Goal: Browse casually

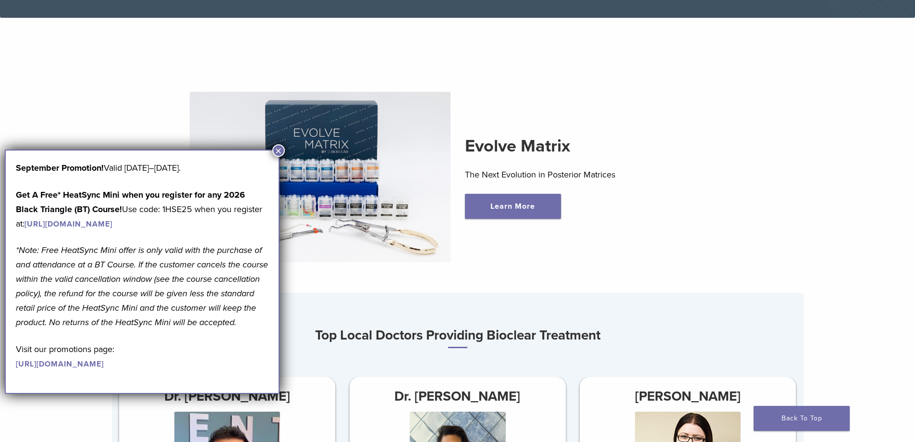
scroll to position [384, 0]
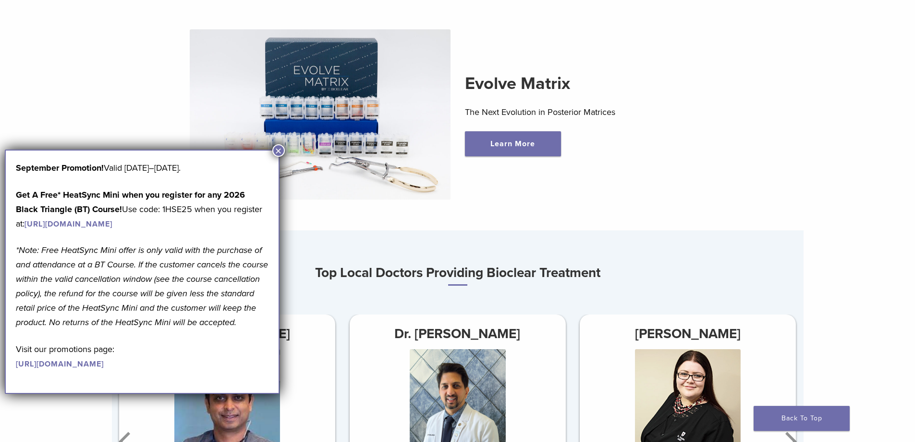
click at [278, 150] on button "×" at bounding box center [278, 150] width 12 height 12
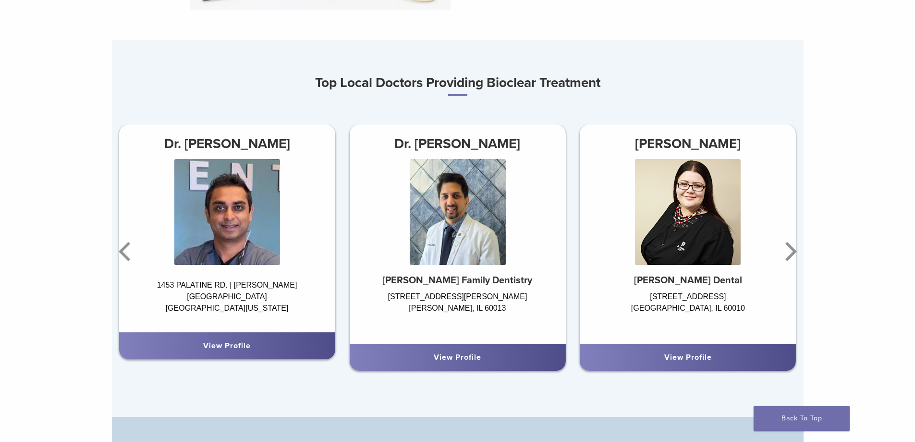
scroll to position [577, 0]
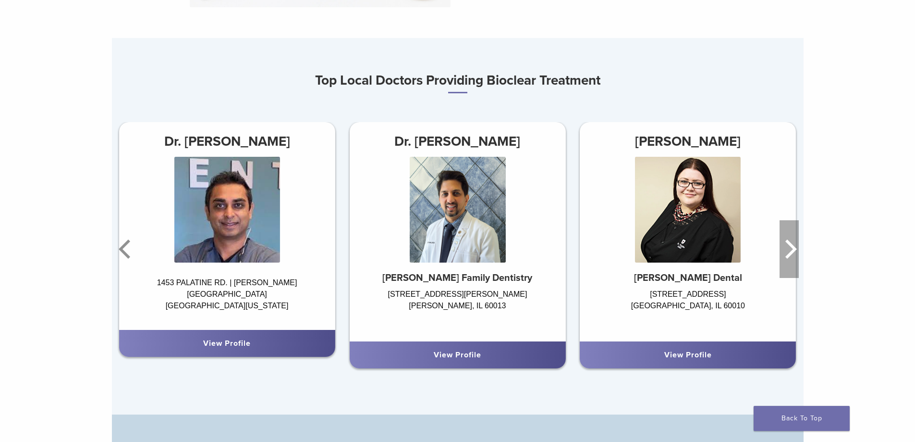
click at [792, 251] on icon "Next" at bounding box center [789, 249] width 19 height 58
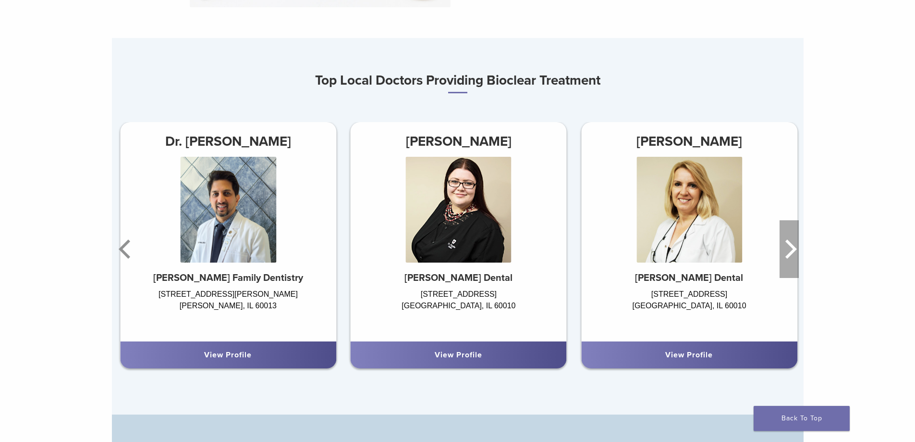
click at [792, 251] on icon "Next" at bounding box center [789, 249] width 19 height 58
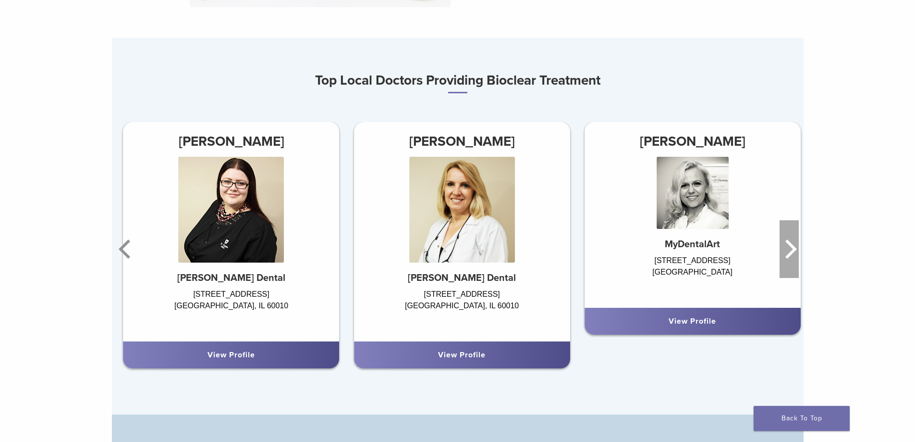
click at [792, 251] on icon "Next" at bounding box center [789, 249] width 19 height 58
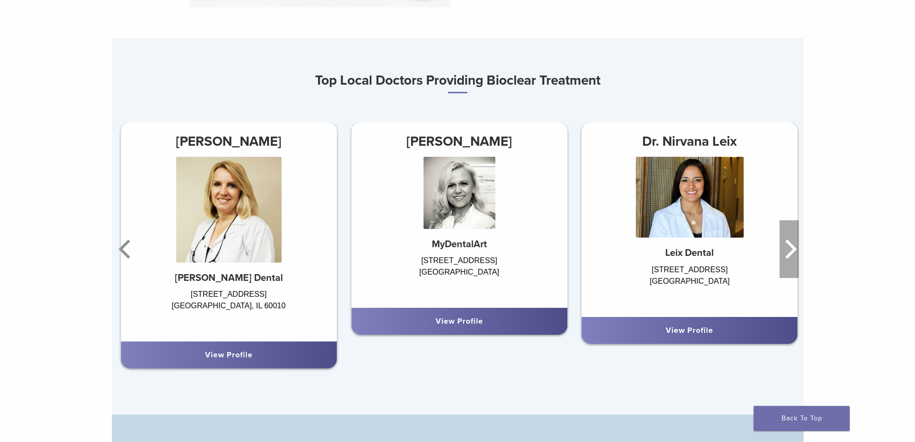
click at [792, 251] on icon "Next" at bounding box center [789, 249] width 19 height 58
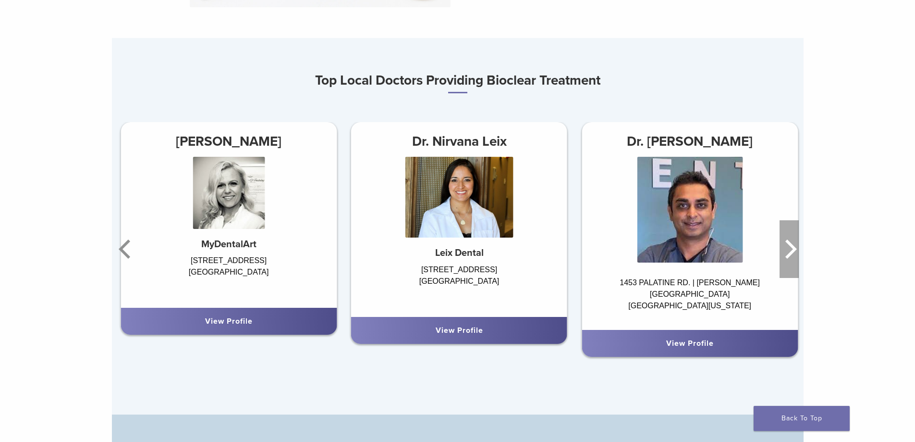
click at [792, 251] on icon "Next" at bounding box center [789, 249] width 19 height 58
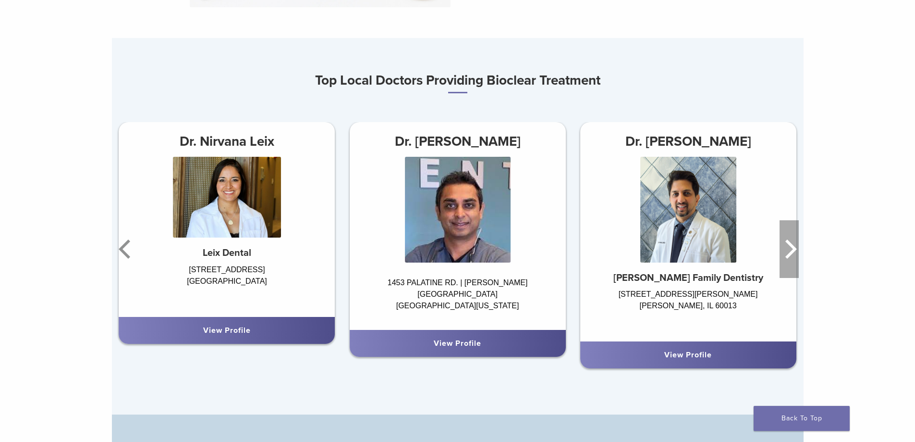
click at [792, 251] on icon "Next" at bounding box center [789, 249] width 19 height 58
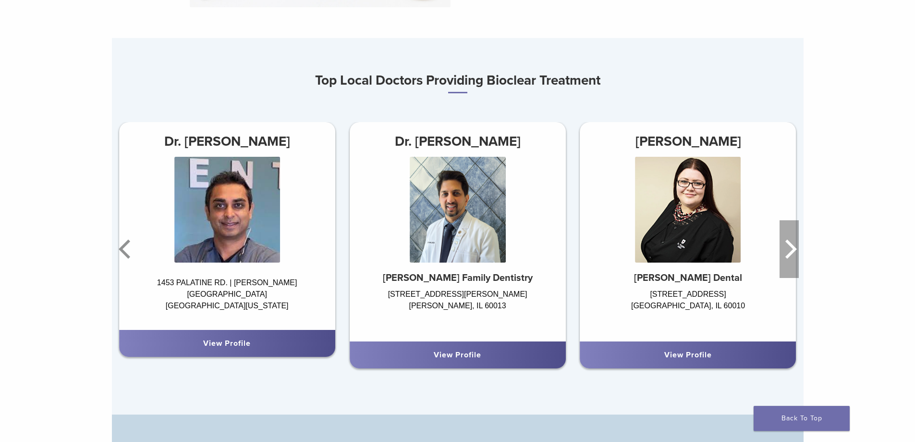
click at [792, 251] on icon "Next" at bounding box center [789, 249] width 19 height 58
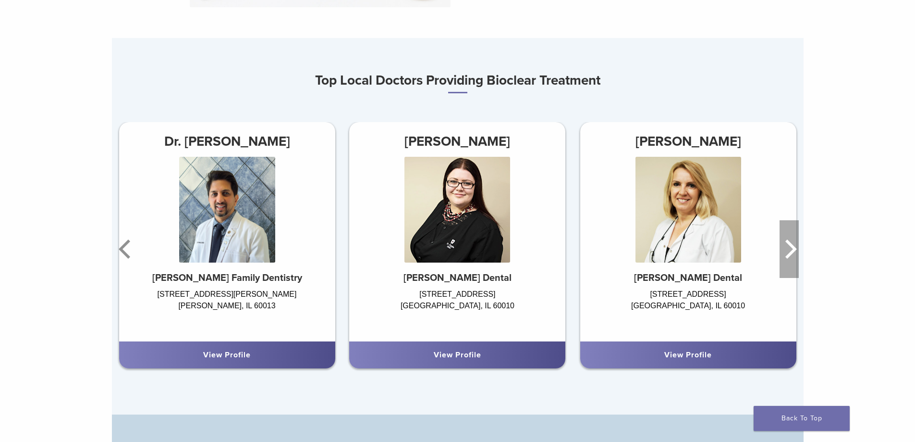
click at [792, 251] on icon "Next" at bounding box center [789, 249] width 19 height 58
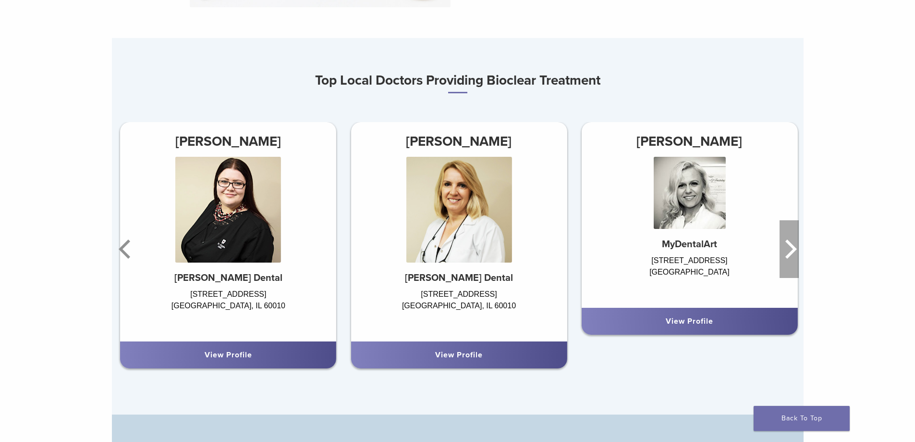
click at [792, 251] on icon "Next" at bounding box center [789, 249] width 19 height 58
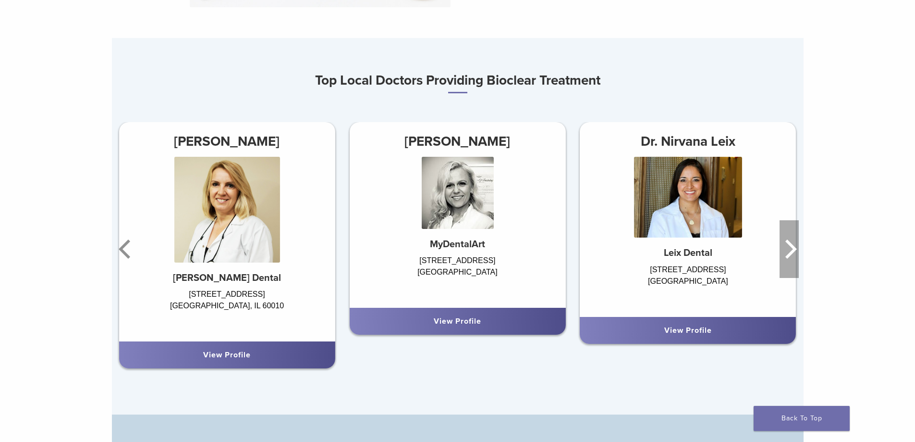
click at [792, 251] on icon "Next" at bounding box center [789, 249] width 19 height 58
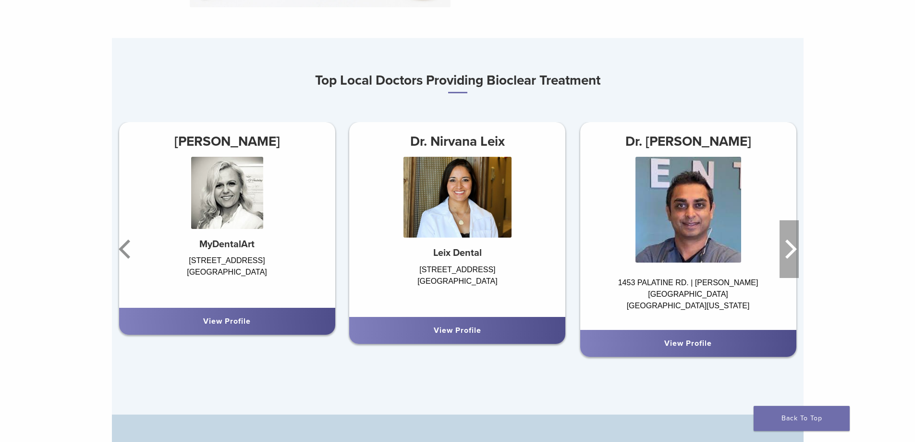
click at [792, 251] on icon "Next" at bounding box center [789, 249] width 19 height 58
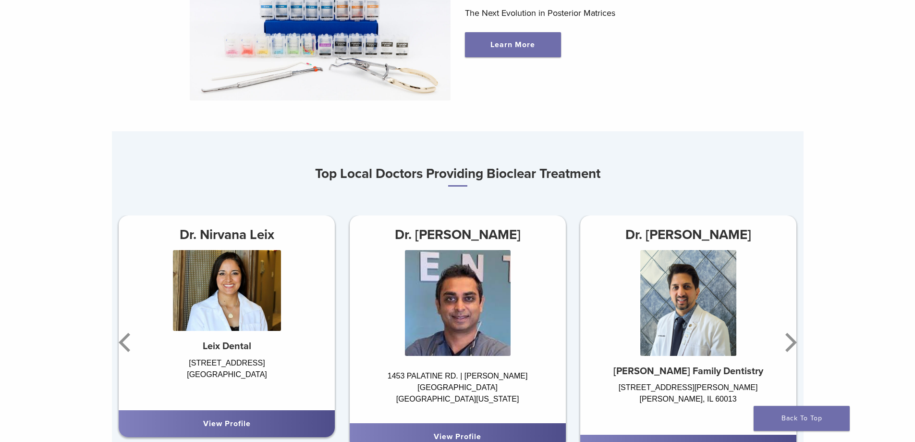
scroll to position [529, 0]
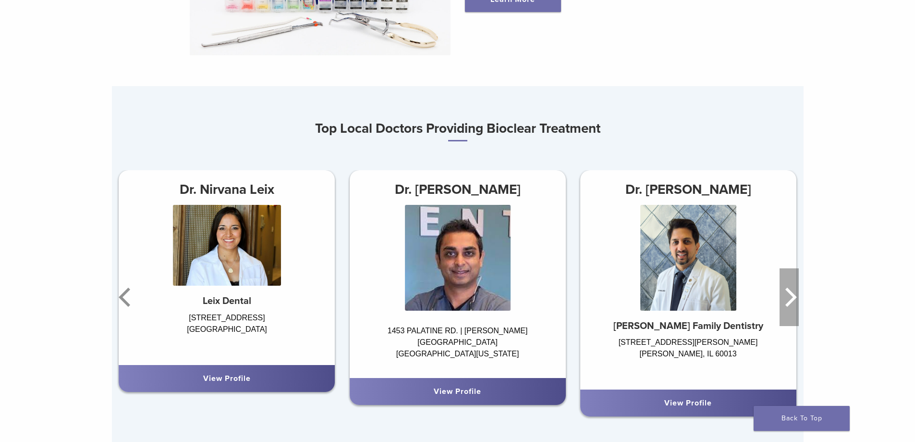
click at [788, 291] on icon "Next" at bounding box center [792, 296] width 12 height 19
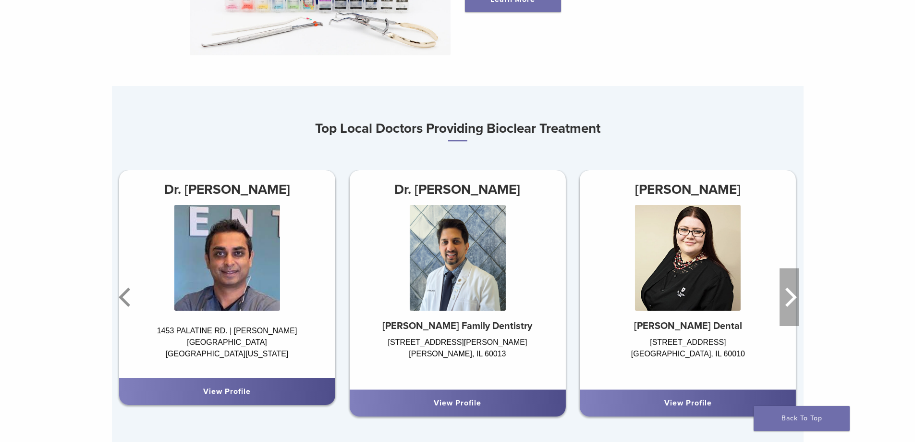
click at [788, 291] on icon "Next" at bounding box center [792, 296] width 12 height 19
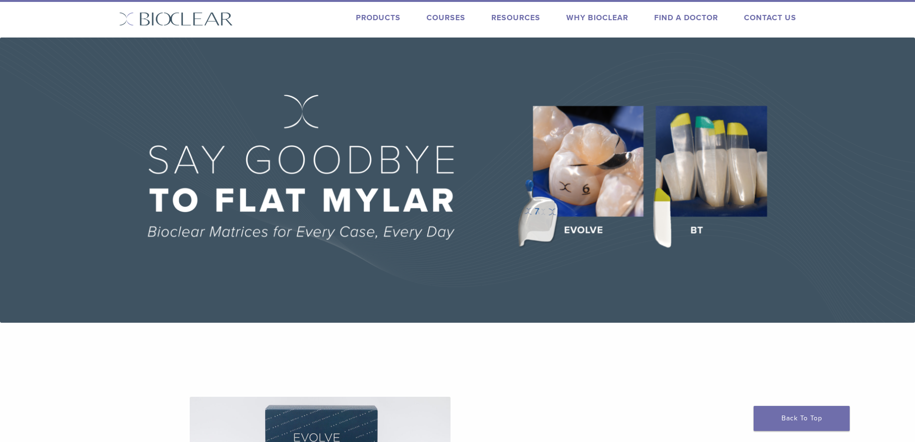
scroll to position [0, 0]
